Goal: Information Seeking & Learning: Learn about a topic

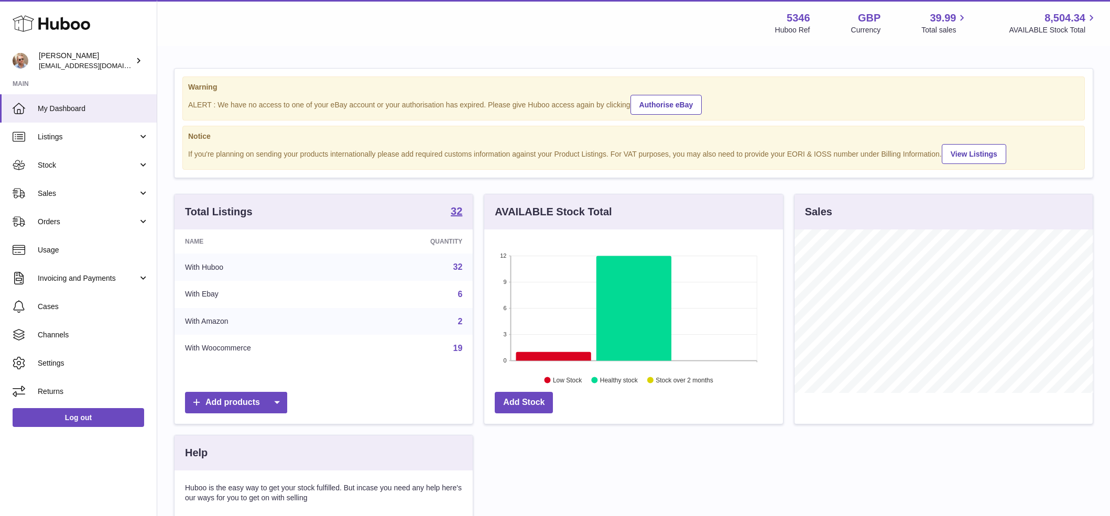
scroll to position [163, 299]
click at [61, 188] on link "Sales" at bounding box center [78, 193] width 157 height 28
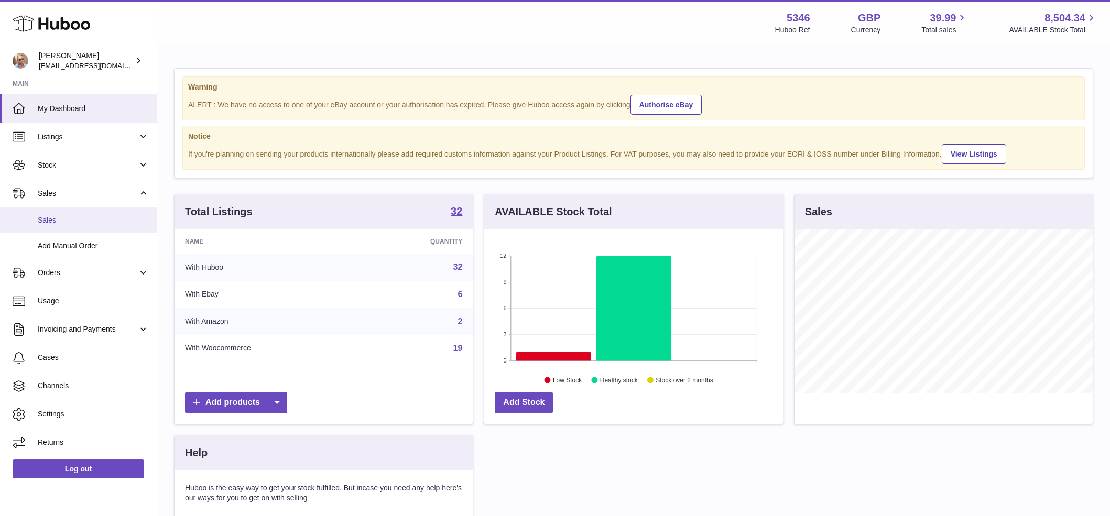
click at [70, 218] on span "Sales" at bounding box center [93, 220] width 111 height 10
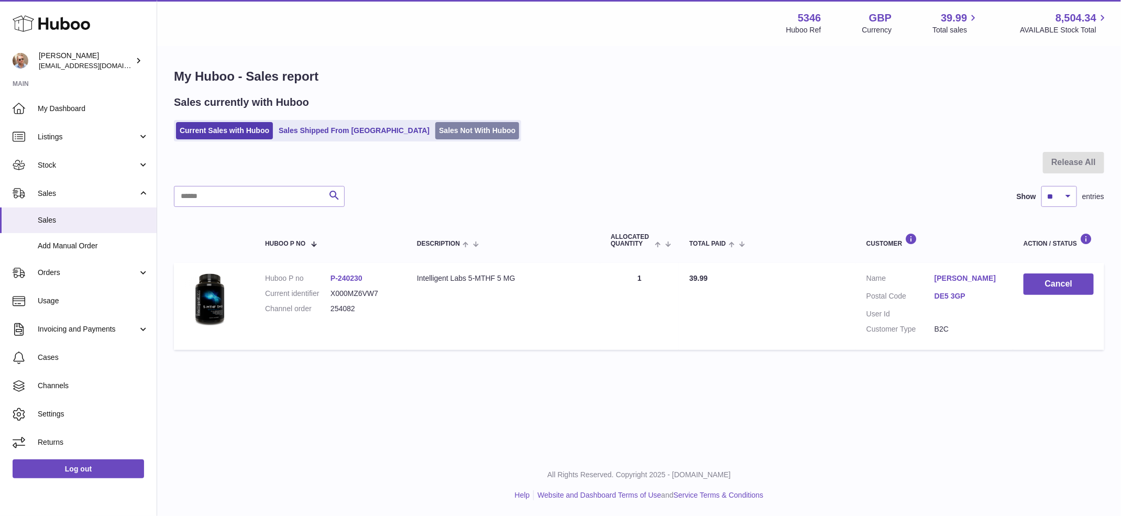
click at [444, 130] on link "Sales Not With Huboo" at bounding box center [477, 130] width 84 height 17
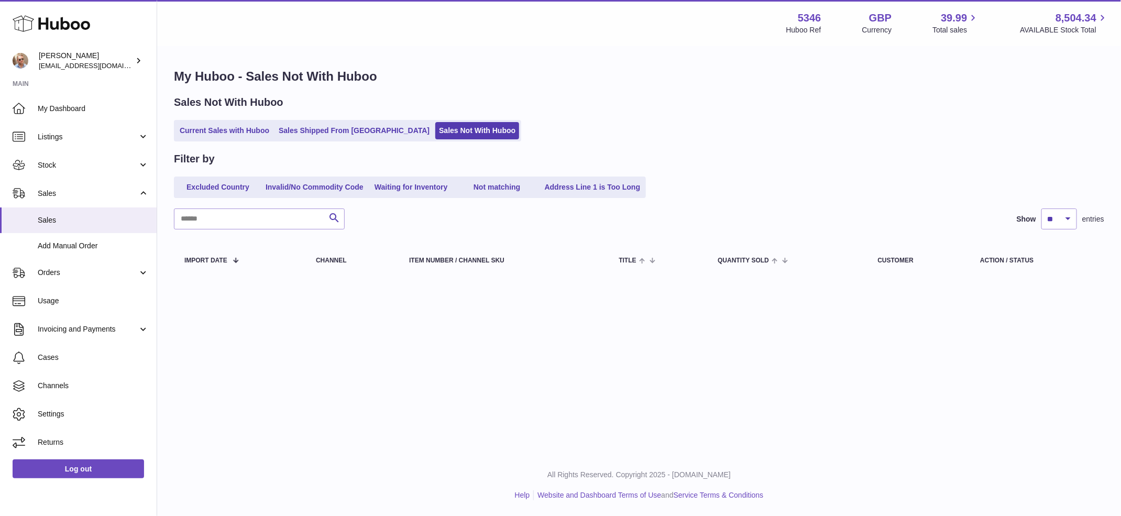
click at [991, 401] on div "Menu Huboo 5346 Huboo Ref GBP Currency 39.99 Total sales 8,504.34 AVAILABLE Sto…" at bounding box center [639, 227] width 964 height 454
